Goal: Task Accomplishment & Management: Manage account settings

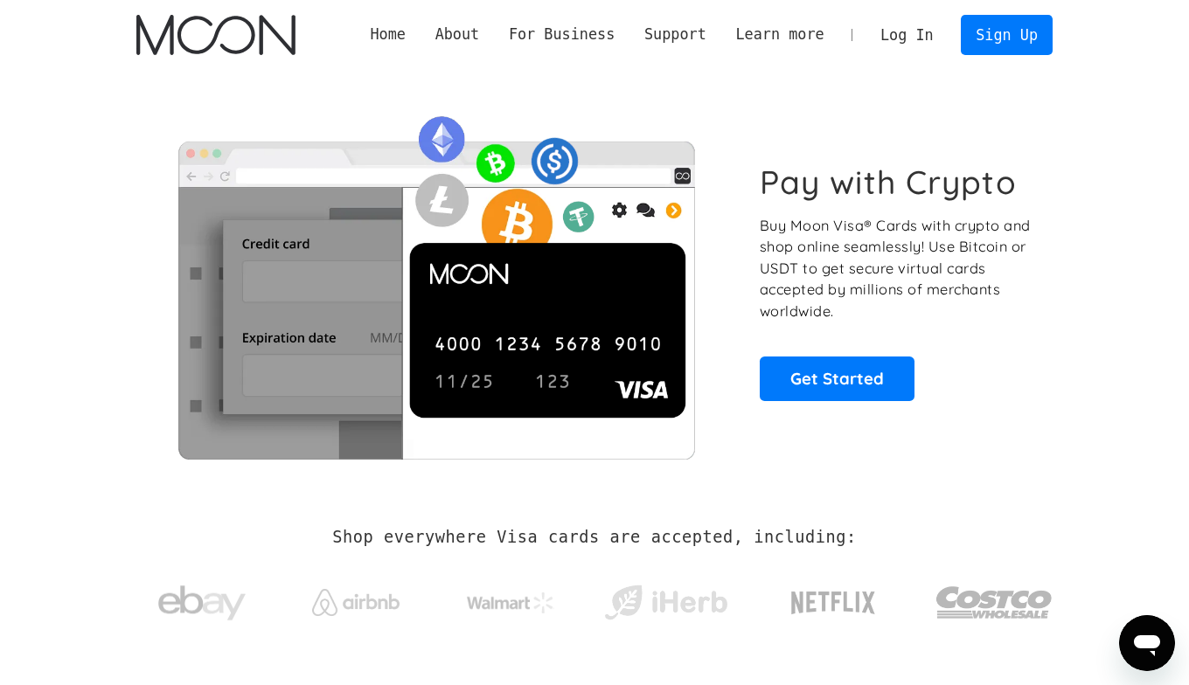
click at [917, 44] on link "Log In" at bounding box center [906, 35] width 82 height 38
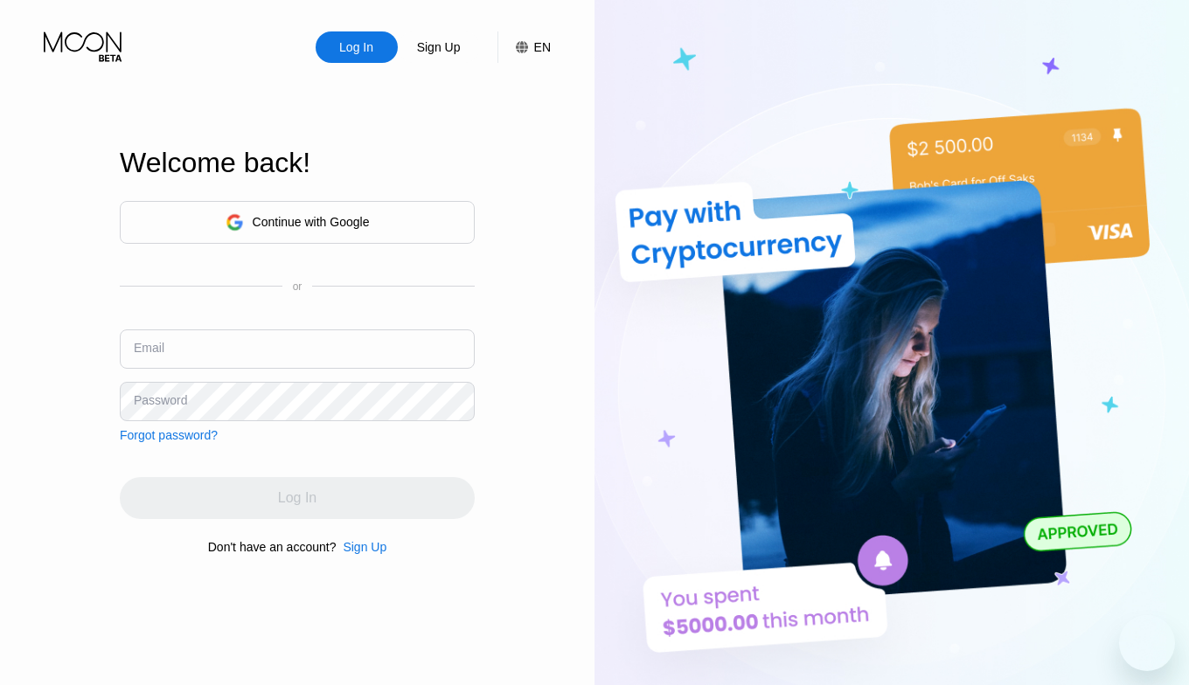
type input "[EMAIL_ADDRESS][DOMAIN_NAME]"
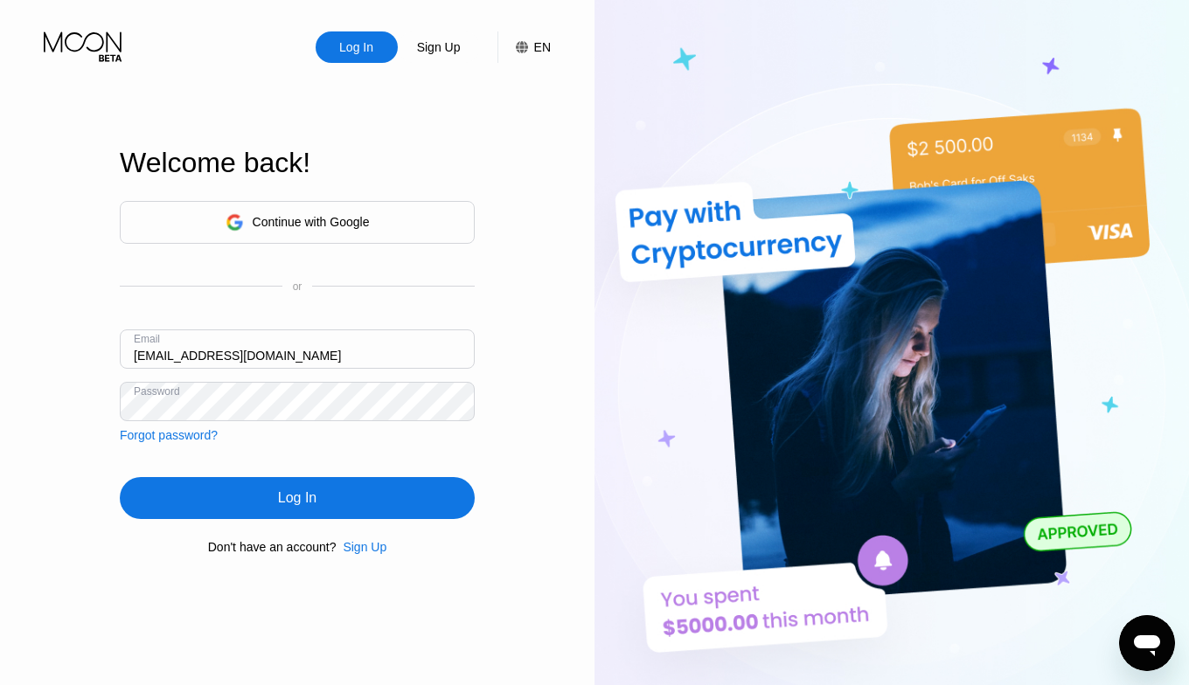
click at [426, 491] on div "Log In" at bounding box center [297, 498] width 355 height 42
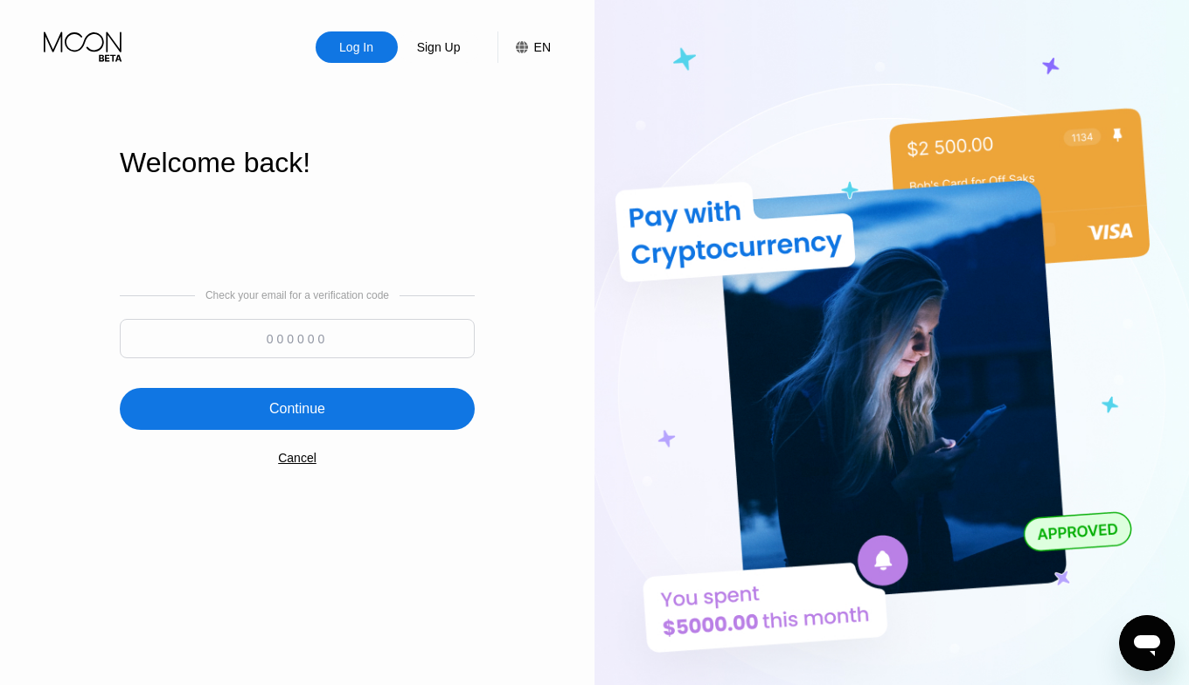
click at [428, 343] on input at bounding box center [297, 338] width 355 height 39
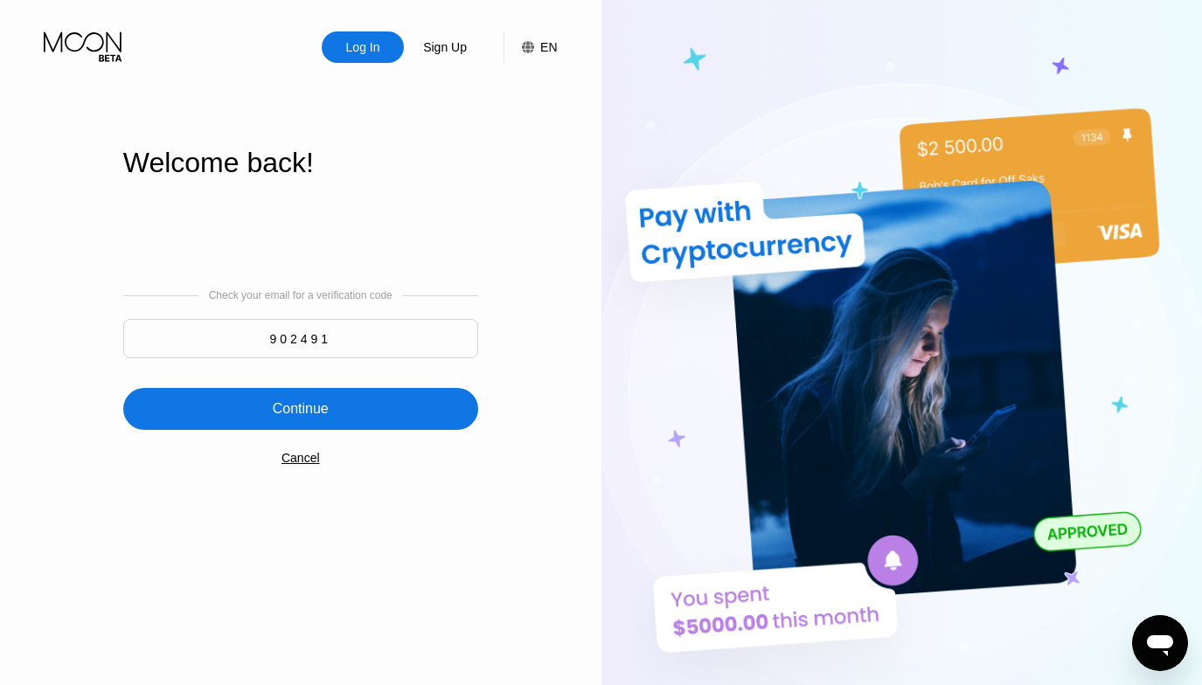
type input "902491"
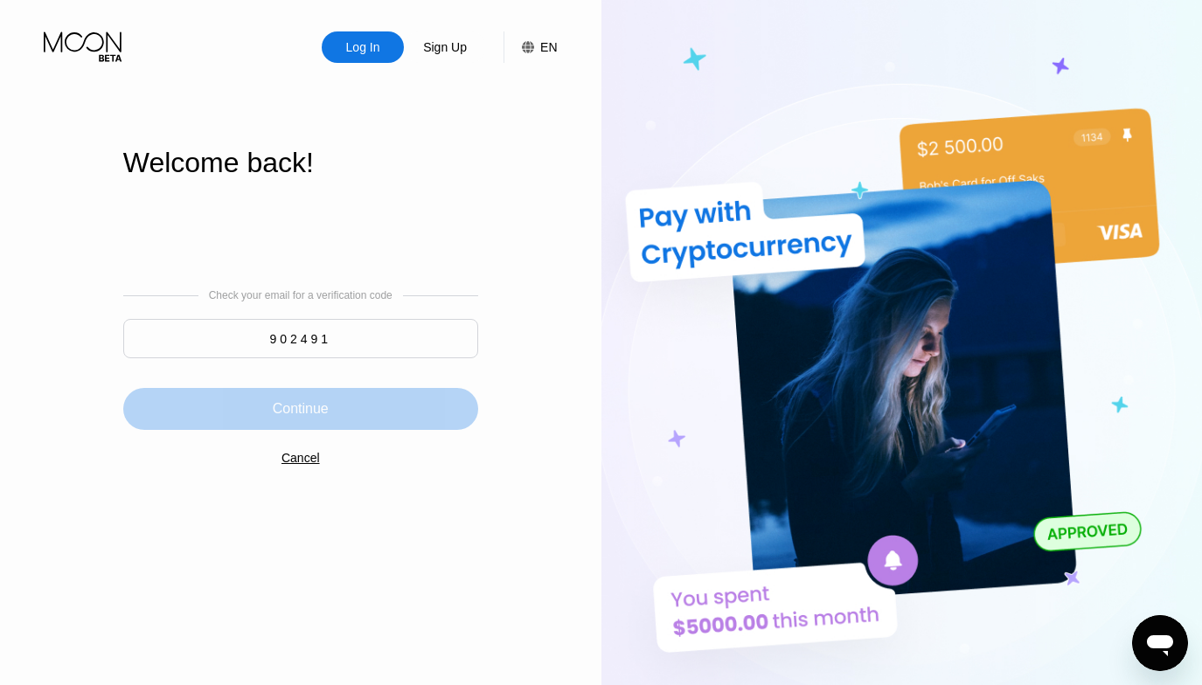
click at [436, 416] on div "Continue" at bounding box center [300, 409] width 355 height 42
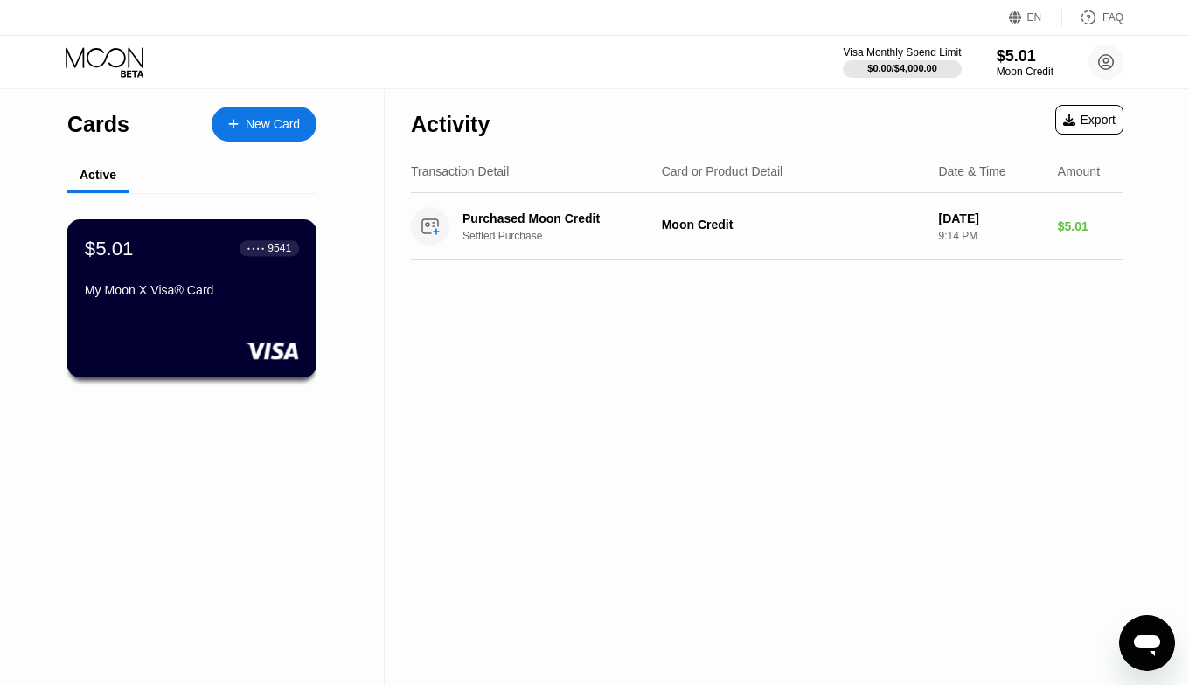
click at [263, 289] on div "My Moon X Visa® Card" at bounding box center [192, 290] width 214 height 14
click at [253, 269] on div "$5.01 ● ● ● ● 9541 My Moon X Visa® Card" at bounding box center [192, 270] width 214 height 67
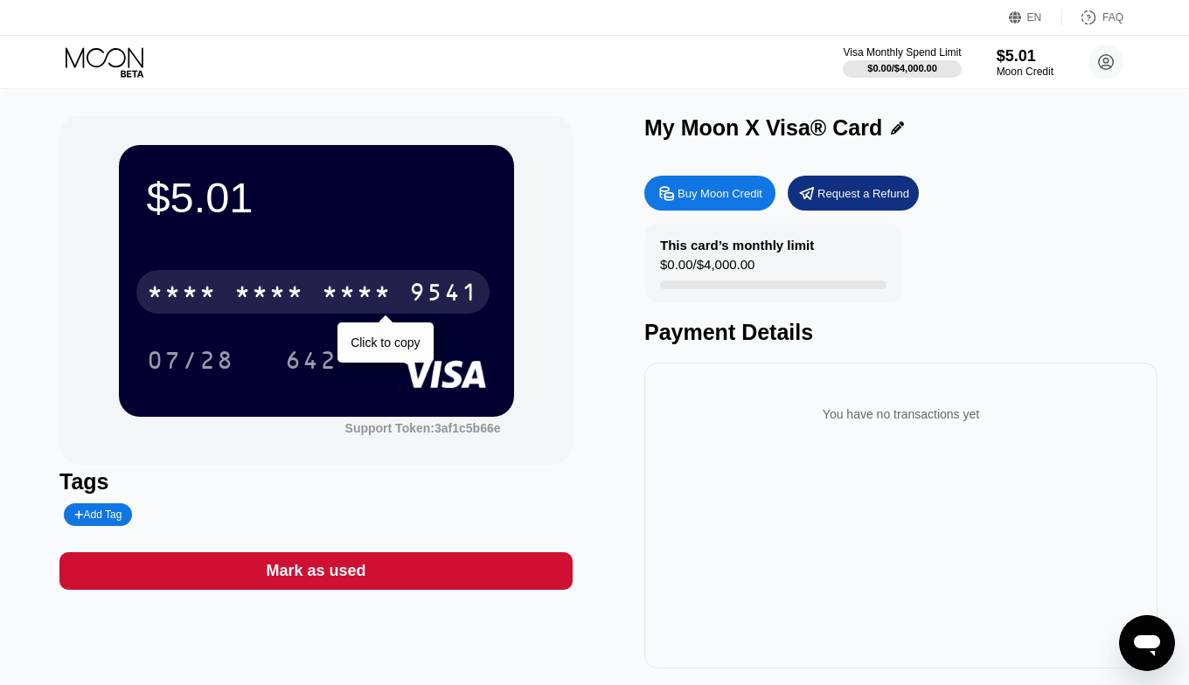
click at [399, 290] on div "* * * * * * * * * * * * 9541" at bounding box center [312, 292] width 353 height 44
click at [390, 295] on div "2437" at bounding box center [357, 295] width 70 height 28
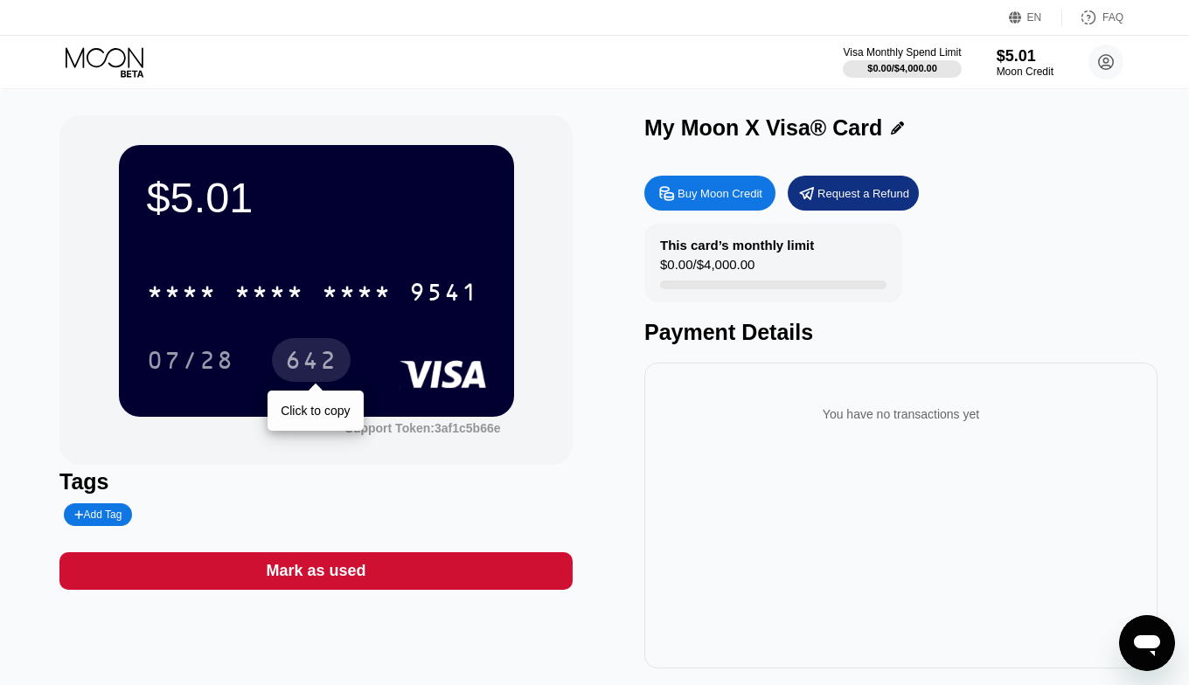
click at [311, 364] on div "642" at bounding box center [311, 363] width 52 height 28
click at [141, 66] on icon at bounding box center [106, 62] width 81 height 31
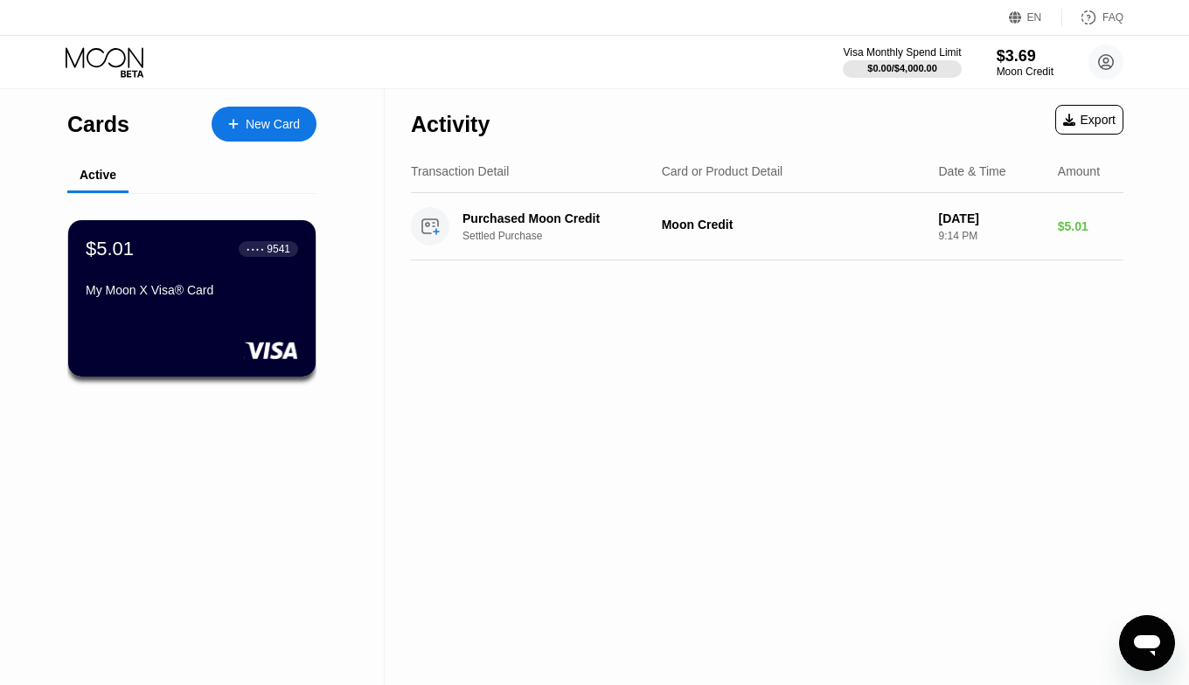
click at [299, 55] on div "Visa Monthly Spend Limit $0.00 / $4,000.00 $3.69 Moon Credit Jobaerul [PERSON_N…" at bounding box center [594, 62] width 1189 height 52
click at [698, 350] on div "Activity Export Transaction Detail Card or Product Detail Date & Time Amount Pu…" at bounding box center [767, 387] width 765 height 596
click at [241, 314] on div "$5.01 ● ● ● ● 9541 My Moon X Visa® Card" at bounding box center [192, 298] width 250 height 158
click at [667, 357] on div "Activity Export Transaction Detail Card or Product Detail Date & Time Amount Pu…" at bounding box center [767, 387] width 765 height 596
click at [307, 134] on div "New Card" at bounding box center [264, 124] width 105 height 35
